Goal: Browse casually

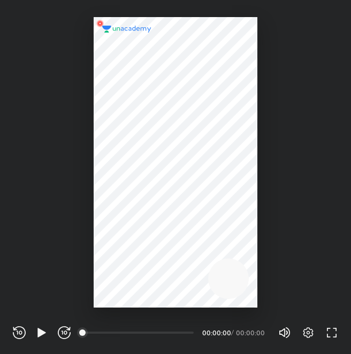
scroll to position [354, 351]
click at [39, 330] on icon "button" at bounding box center [41, 332] width 8 height 9
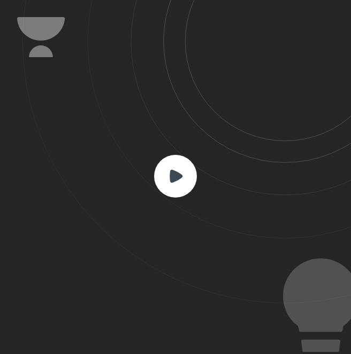
click at [39, 330] on div at bounding box center [175, 177] width 351 height 354
click at [179, 179] on icon at bounding box center [175, 175] width 13 height 13
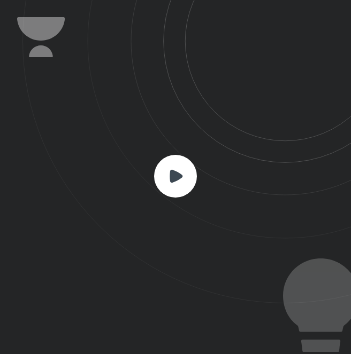
click at [179, 179] on icon at bounding box center [175, 175] width 13 height 13
